Goal: Find specific page/section: Find specific page/section

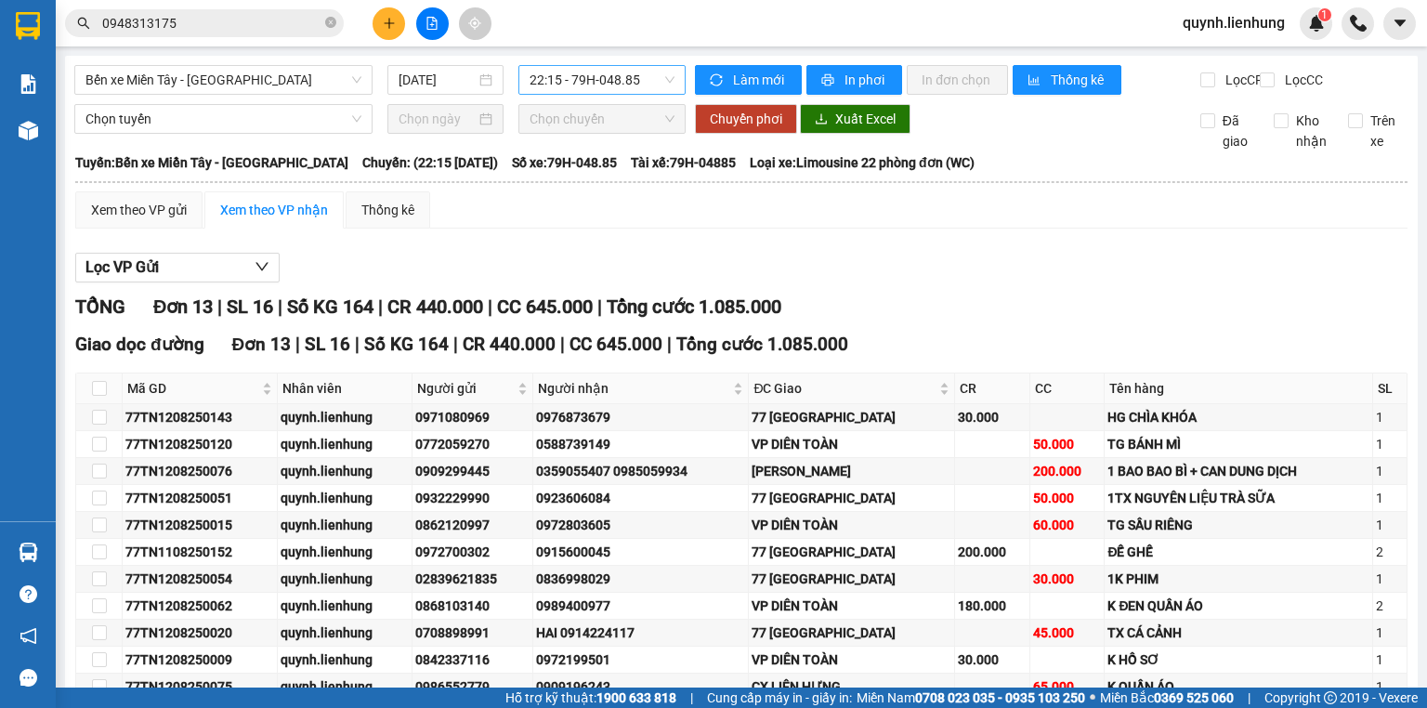
click at [577, 81] on span "22:15 - 79H-048.85" at bounding box center [603, 80] width 146 height 28
click at [793, 219] on div "Xem theo VP gửi Xem theo VP nhận Thống kê" at bounding box center [741, 209] width 1333 height 37
click at [738, 85] on span "Làm mới" at bounding box center [760, 80] width 54 height 20
click at [855, 84] on span "In phơi" at bounding box center [866, 80] width 43 height 20
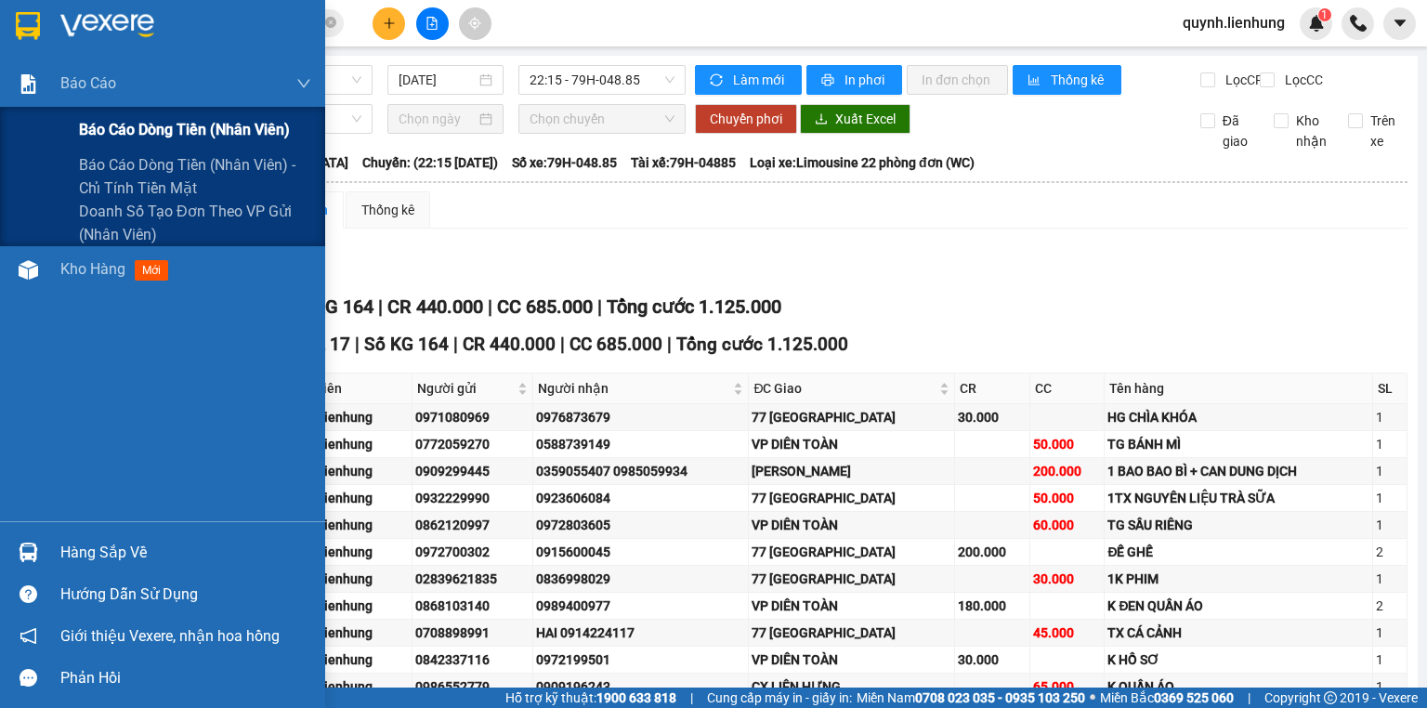
click at [109, 146] on div "Báo cáo dòng tiền (nhân viên)" at bounding box center [195, 130] width 232 height 46
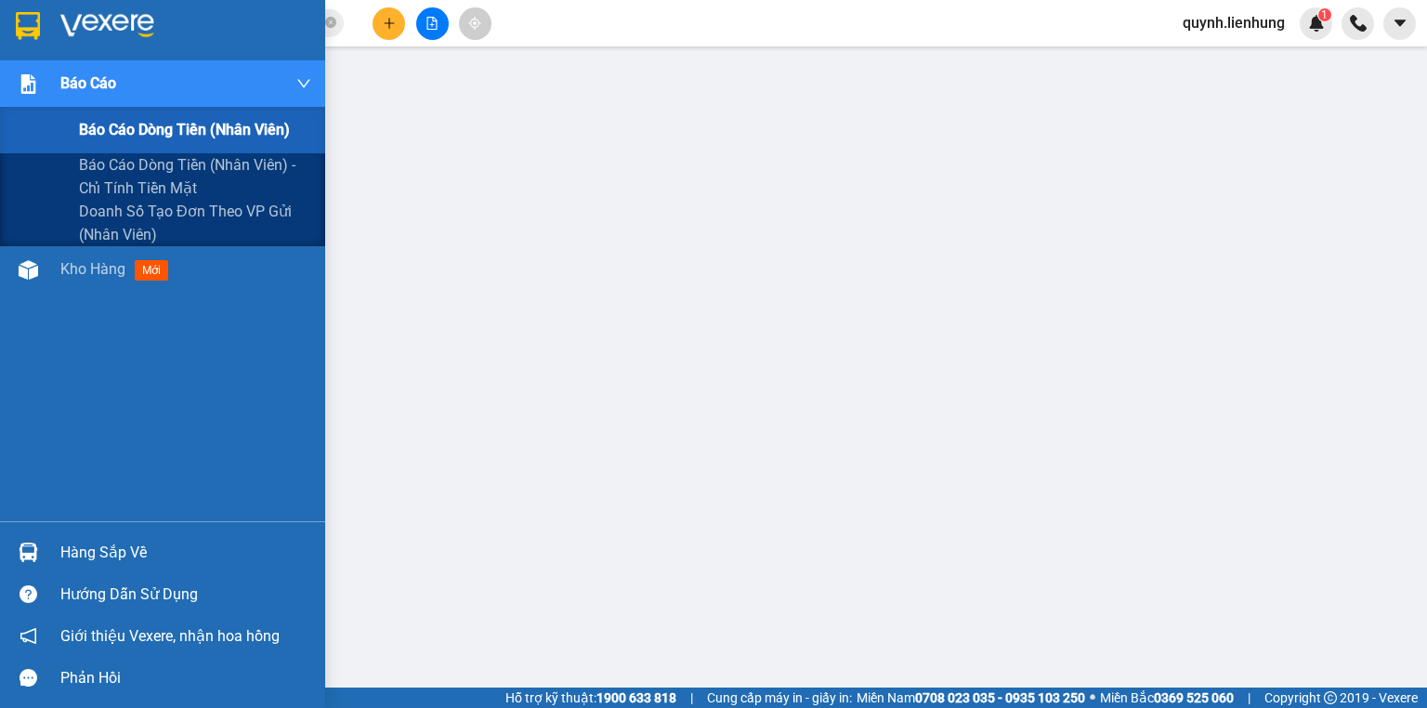
click at [21, 85] on img at bounding box center [29, 84] width 20 height 20
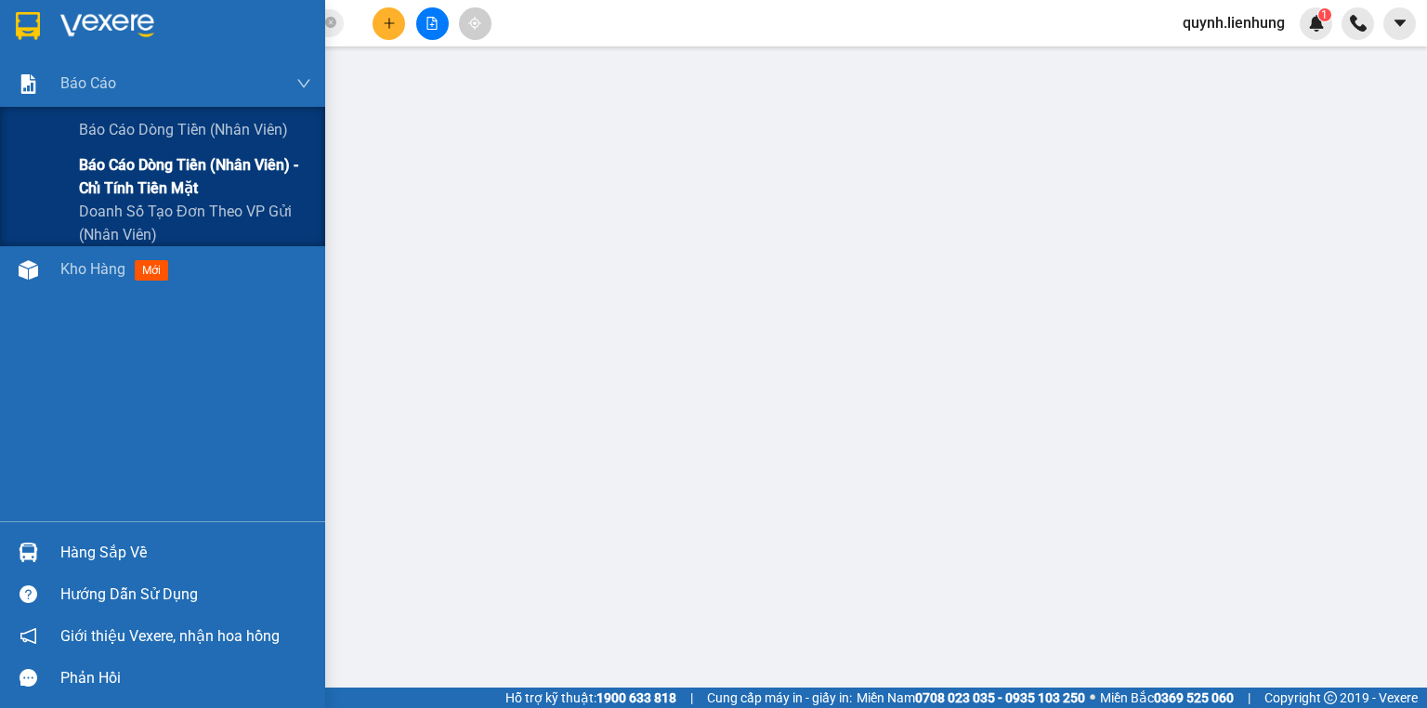
click at [174, 176] on span "Báo cáo dòng tiền (nhân viên) - chỉ tính tiền mặt" at bounding box center [195, 176] width 232 height 46
